Goal: Task Accomplishment & Management: Manage account settings

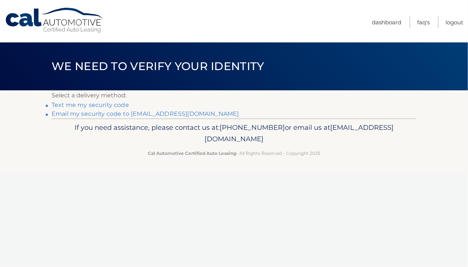
click at [111, 114] on link "**********" at bounding box center [145, 113] width 187 height 7
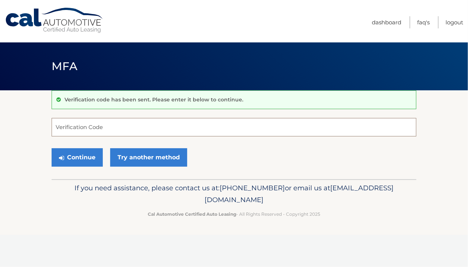
click at [107, 129] on input "Verification Code" at bounding box center [234, 127] width 365 height 18
paste input "224162"
type input "224162"
click at [83, 158] on button "Continue" at bounding box center [77, 157] width 51 height 18
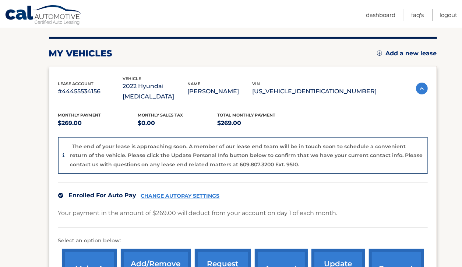
scroll to position [81, 0]
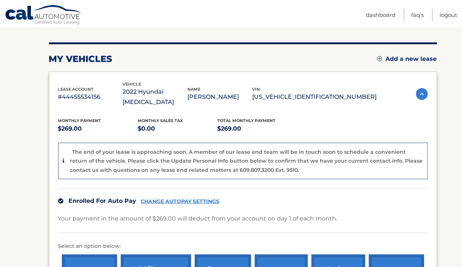
drag, startPoint x: 463, startPoint y: 38, endPoint x: 310, endPoint y: 40, distance: 152.9
click at [310, 40] on main "Dashboard my vehicles Add a new lease lease account #44455534156 vehicle 2022 H…" at bounding box center [231, 128] width 462 height 418
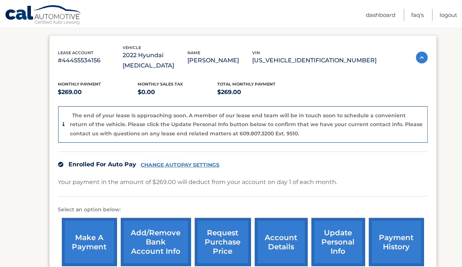
scroll to position [124, 0]
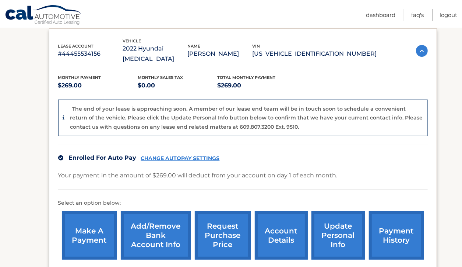
click at [288, 228] on link "account details" at bounding box center [281, 235] width 53 height 48
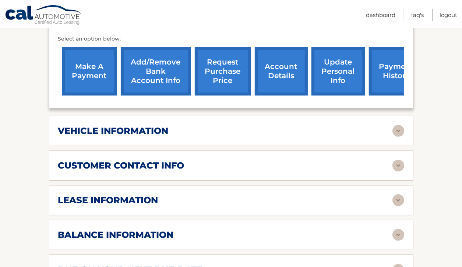
scroll to position [255, 0]
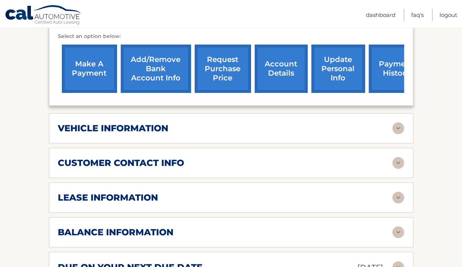
click at [399, 122] on img at bounding box center [399, 128] width 12 height 12
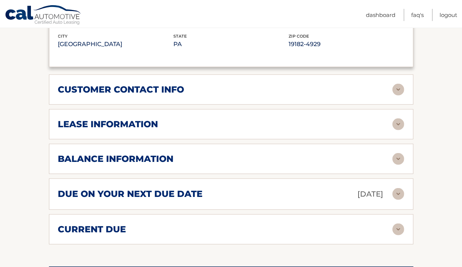
scroll to position [507, 0]
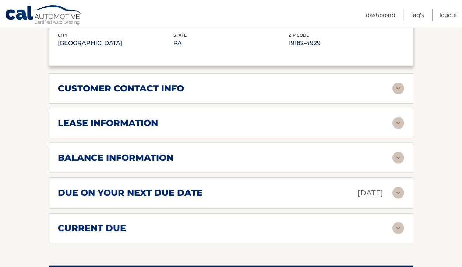
click at [399, 117] on img at bounding box center [399, 123] width 12 height 12
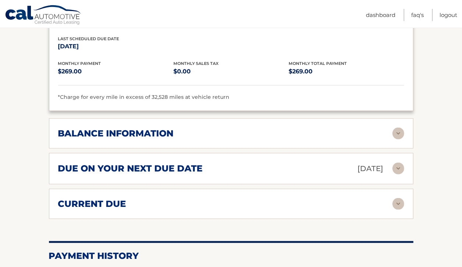
scroll to position [676, 0]
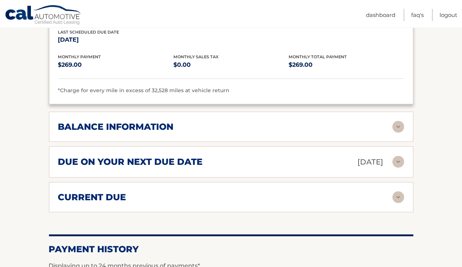
click at [399, 121] on img at bounding box center [399, 127] width 12 height 12
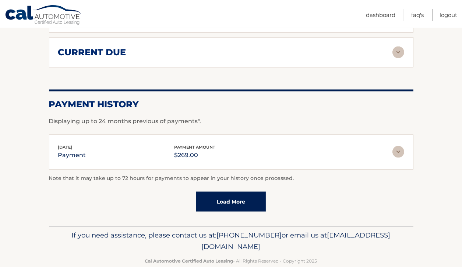
scroll to position [775, 0]
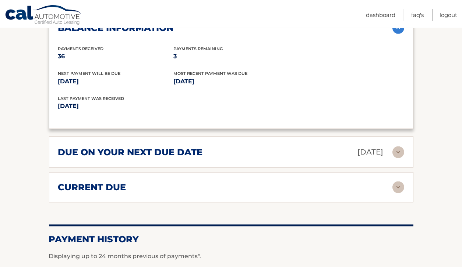
click at [399, 146] on img at bounding box center [399, 152] width 12 height 12
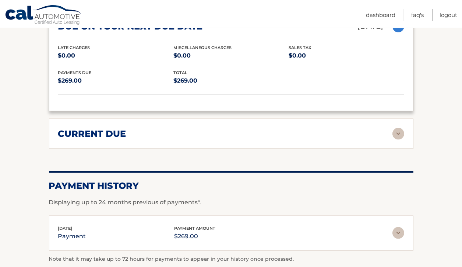
scroll to position [918, 0]
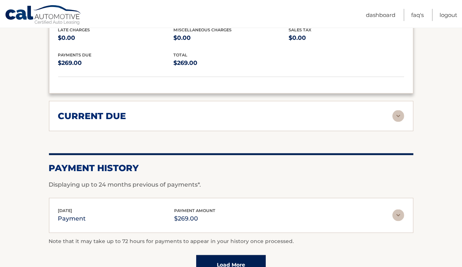
click at [397, 110] on img at bounding box center [399, 116] width 12 height 12
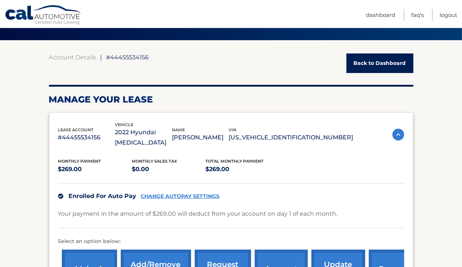
scroll to position [46, 0]
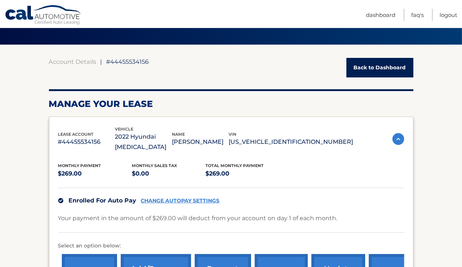
click at [377, 70] on link "Back to Dashboard" at bounding box center [380, 68] width 67 height 20
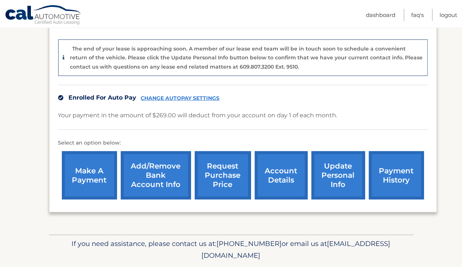
scroll to position [196, 0]
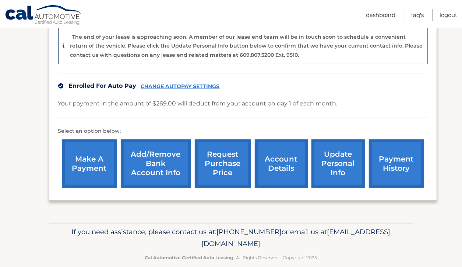
click at [340, 158] on link "update personal info" at bounding box center [339, 163] width 54 height 48
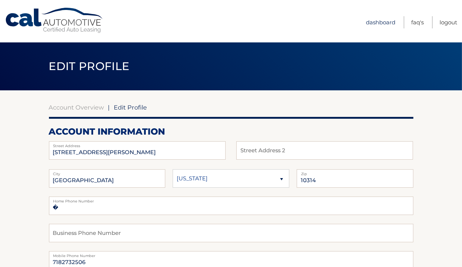
click at [381, 24] on link "Dashboard" at bounding box center [380, 22] width 29 height 12
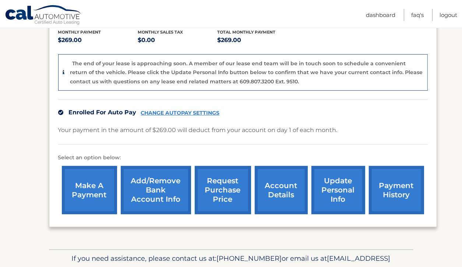
scroll to position [172, 0]
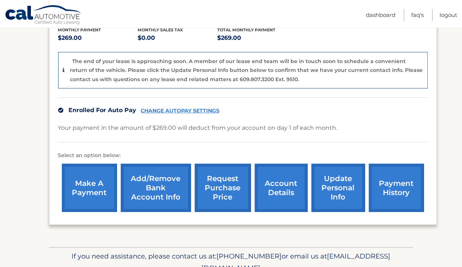
click at [277, 176] on link "account details" at bounding box center [281, 188] width 53 height 48
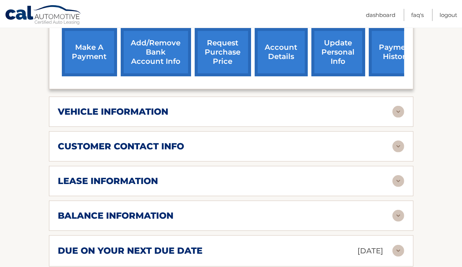
scroll to position [273, 0]
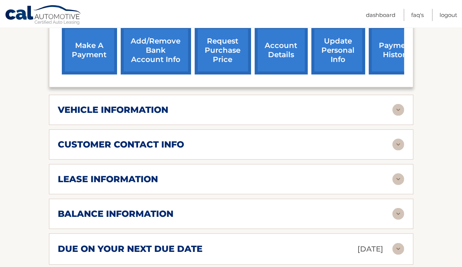
click at [397, 173] on img at bounding box center [399, 179] width 12 height 12
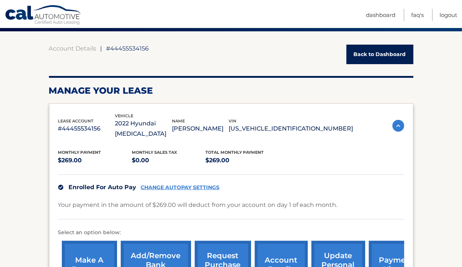
scroll to position [0, 0]
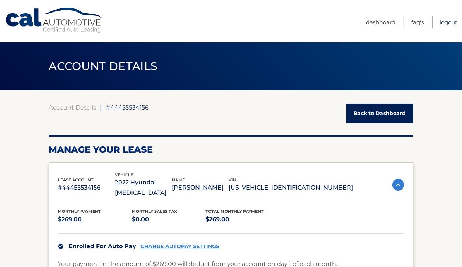
click at [445, 22] on link "Logout" at bounding box center [449, 22] width 18 height 12
